Goal: Information Seeking & Learning: Check status

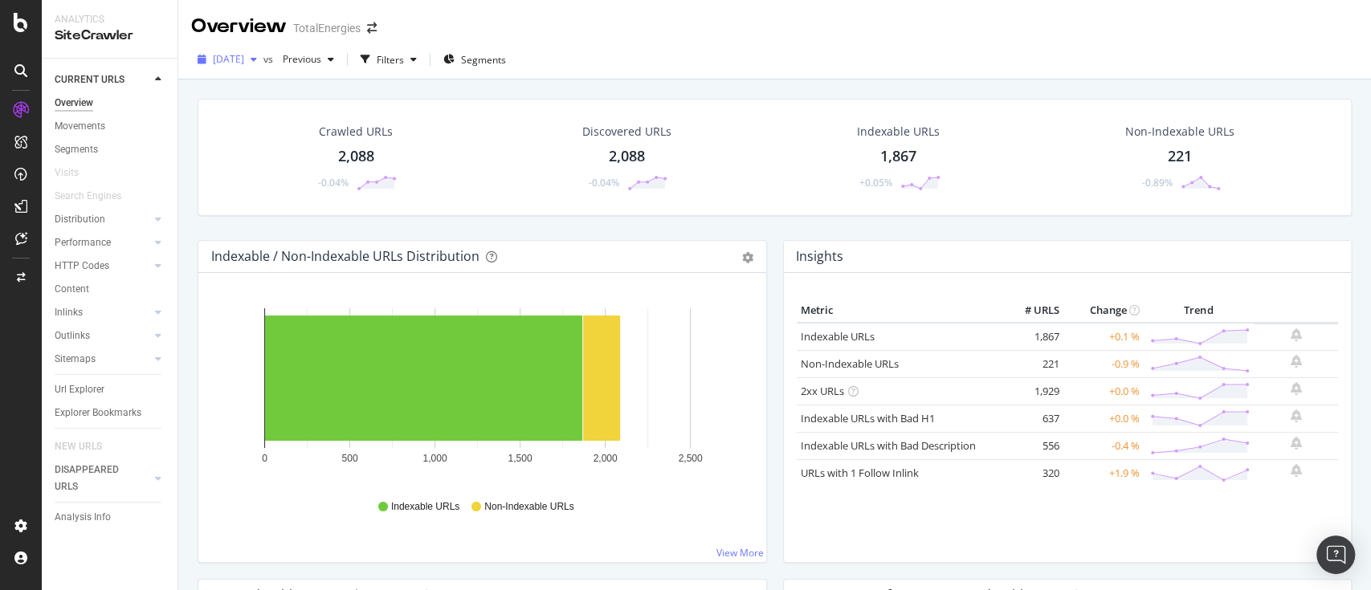
click at [244, 54] on span "[DATE]" at bounding box center [228, 59] width 31 height 14
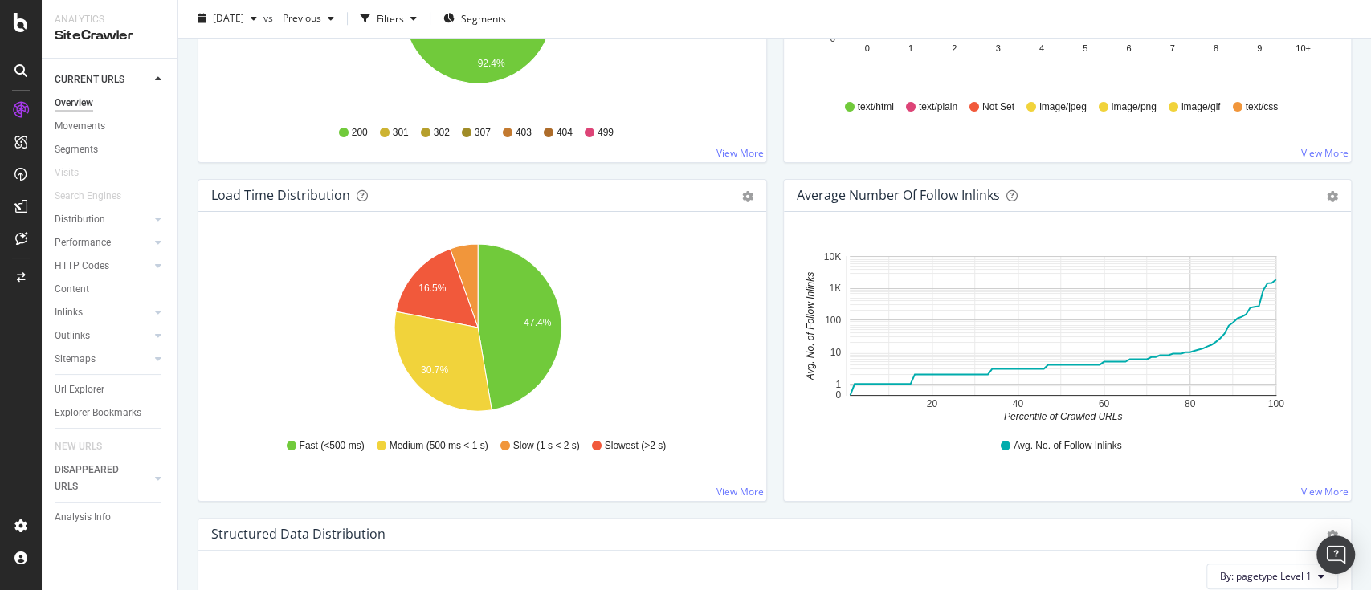
scroll to position [1071, 0]
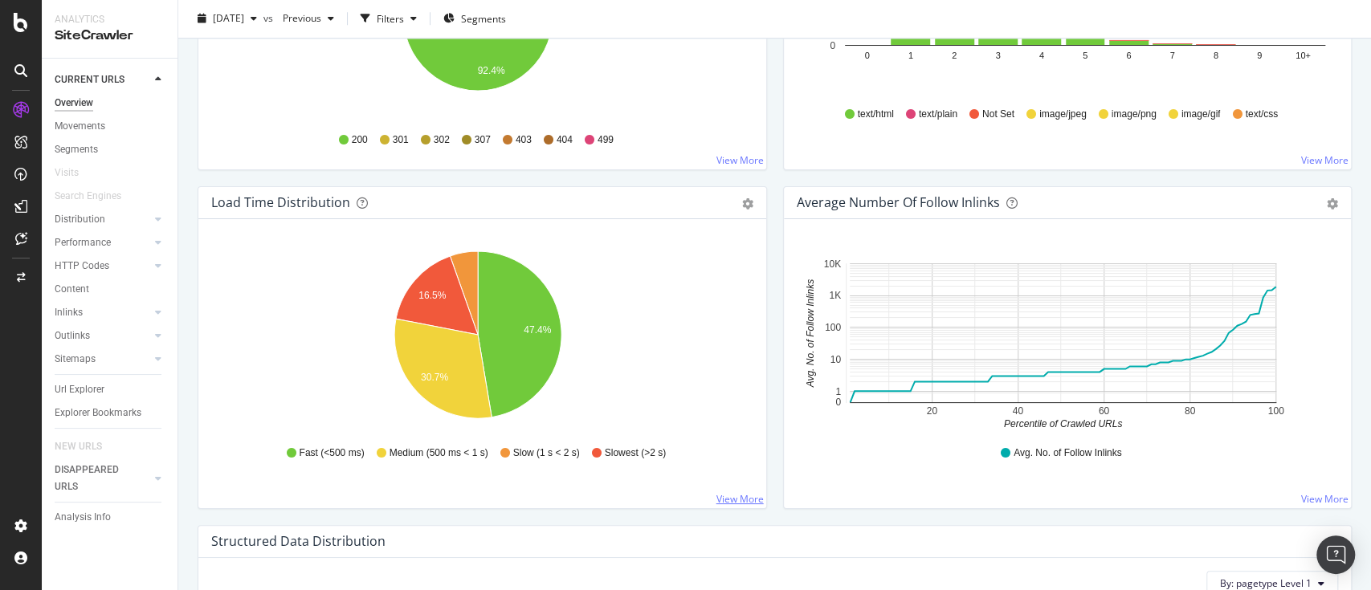
click at [718, 497] on link "View More" at bounding box center [739, 499] width 47 height 14
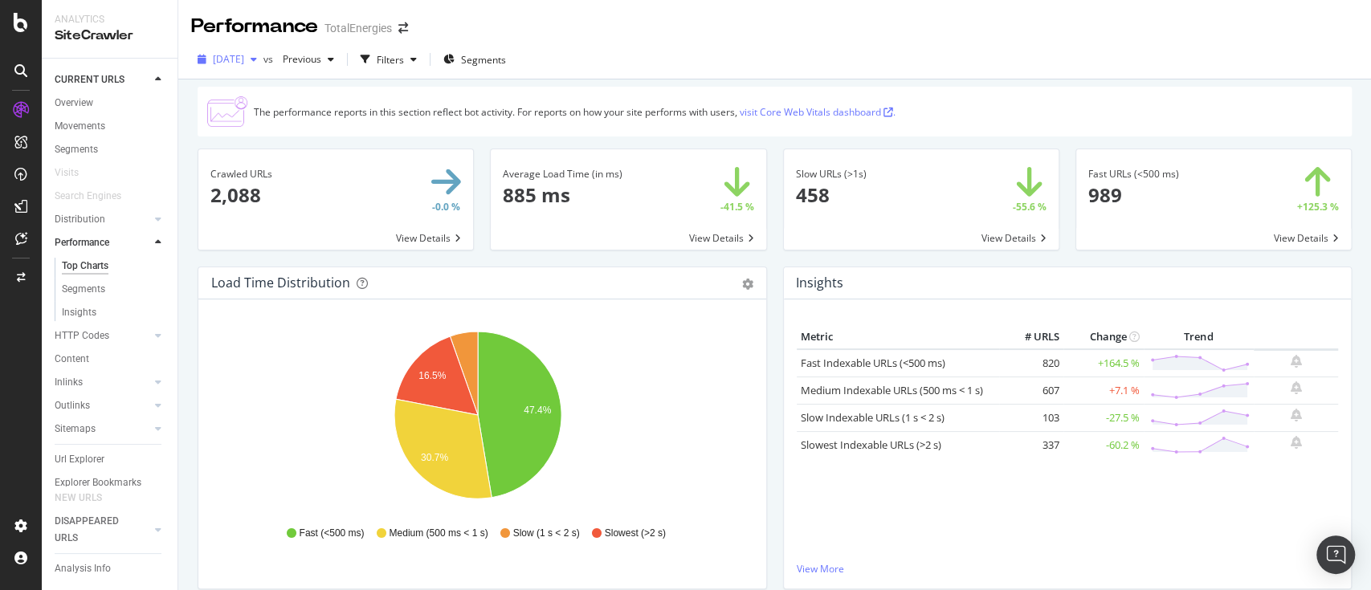
click at [257, 61] on icon "button" at bounding box center [254, 60] width 6 height 10
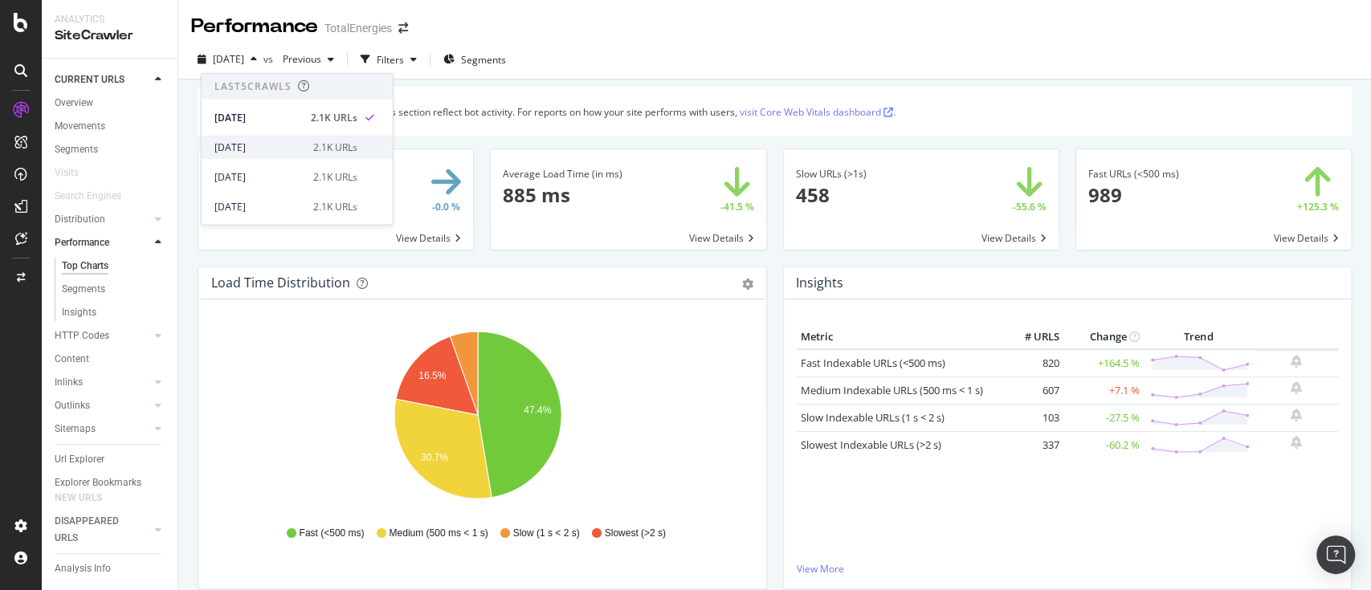
click at [279, 140] on div "[DATE]" at bounding box center [258, 147] width 89 height 14
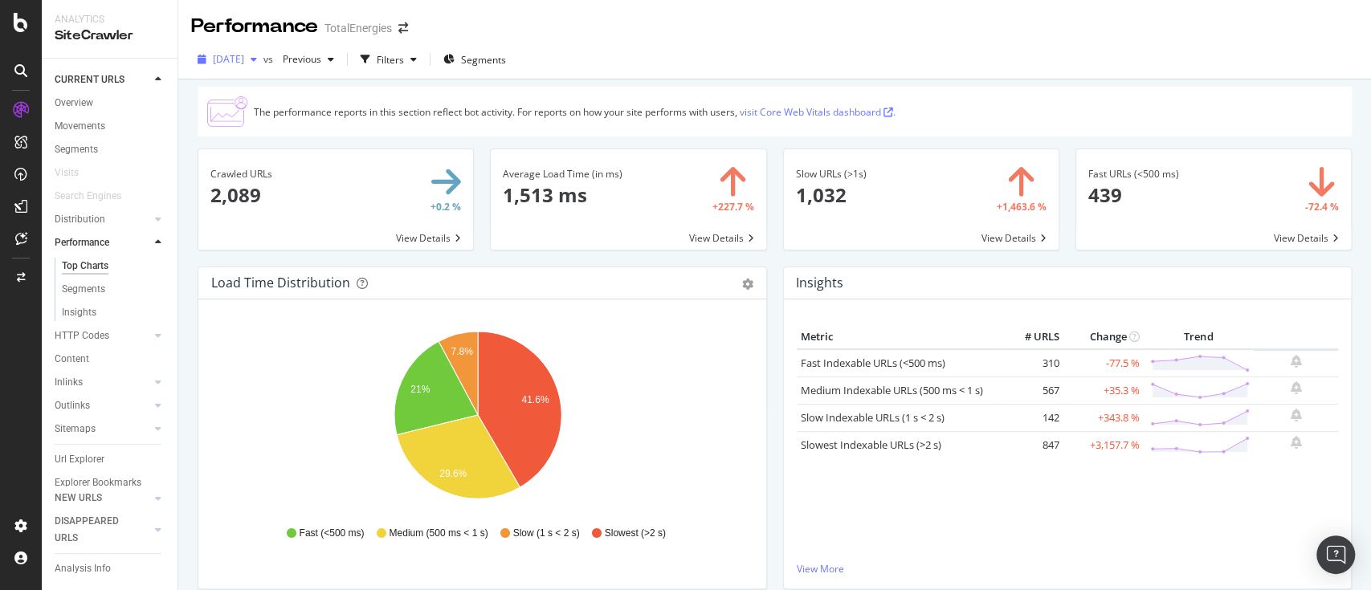
click at [244, 55] on span "[DATE]" at bounding box center [228, 59] width 31 height 14
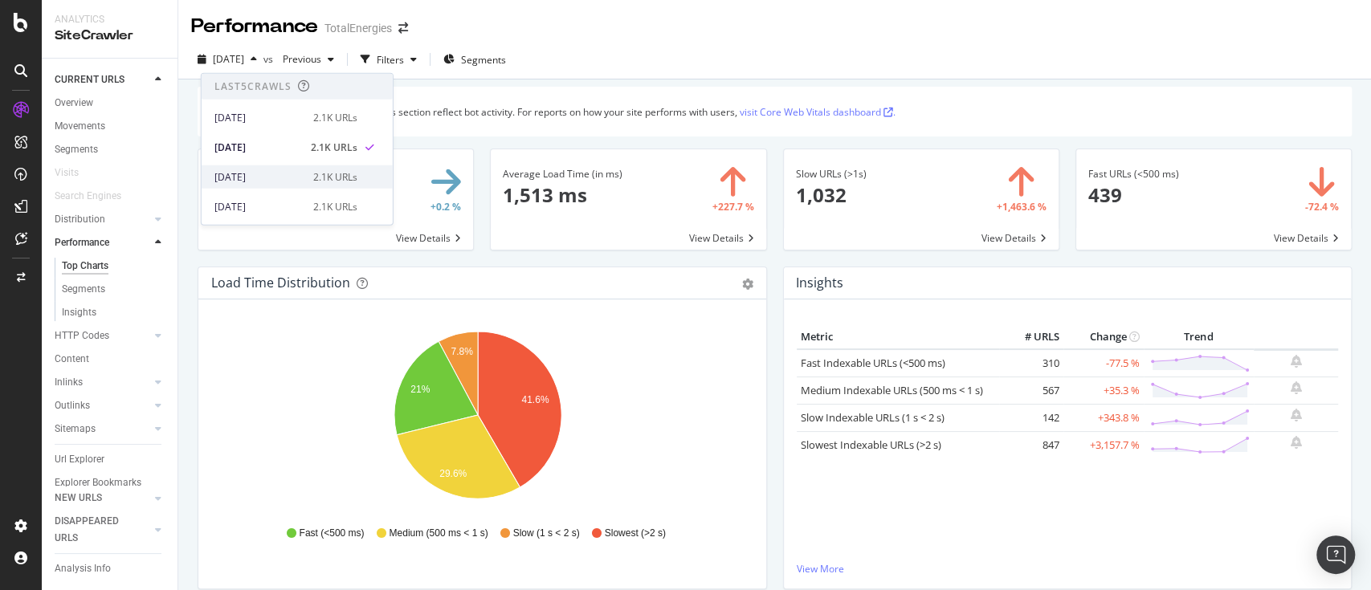
click at [268, 176] on div "[DATE]" at bounding box center [258, 176] width 89 height 14
